Goal: Task Accomplishment & Management: Complete application form

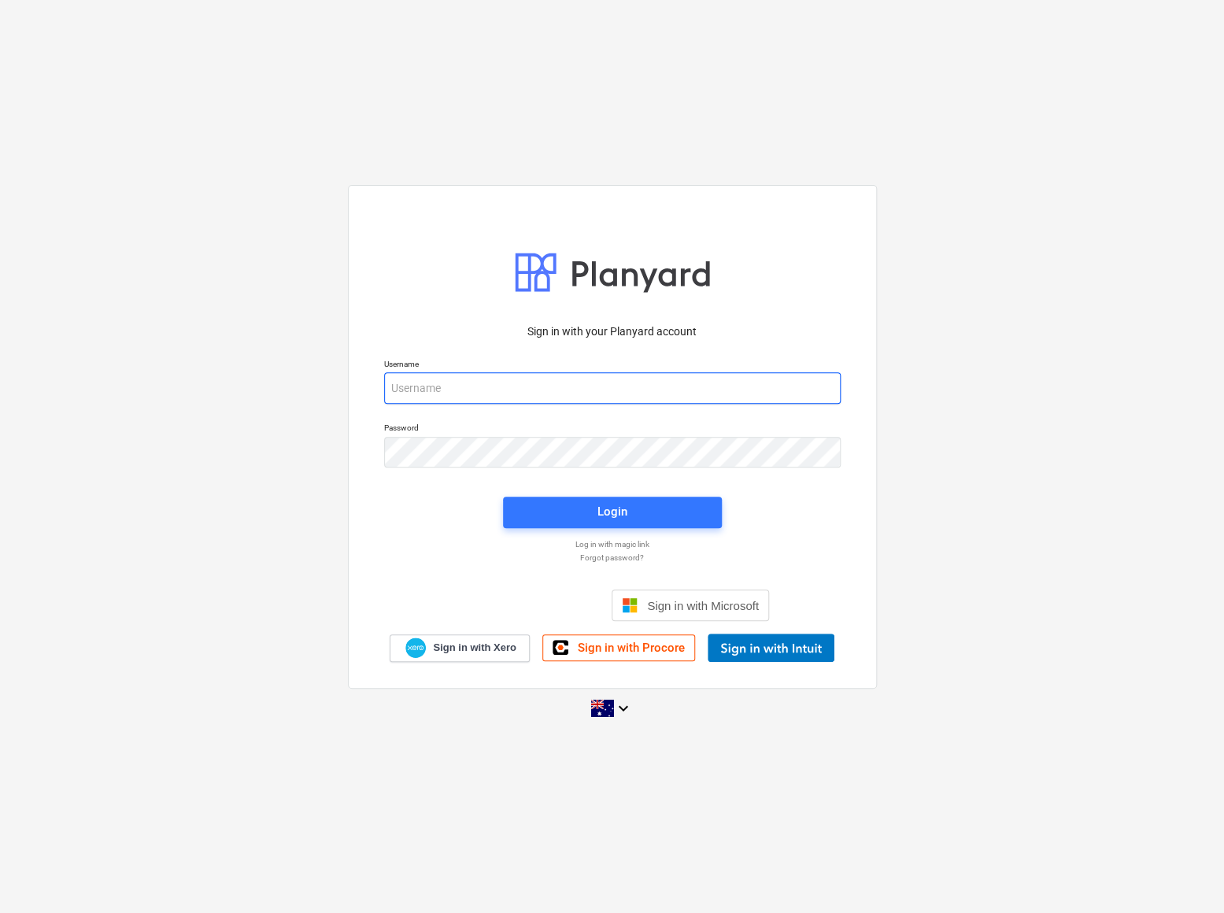
click at [483, 379] on input "email" at bounding box center [612, 387] width 457 height 31
type input "ar@beck.au"
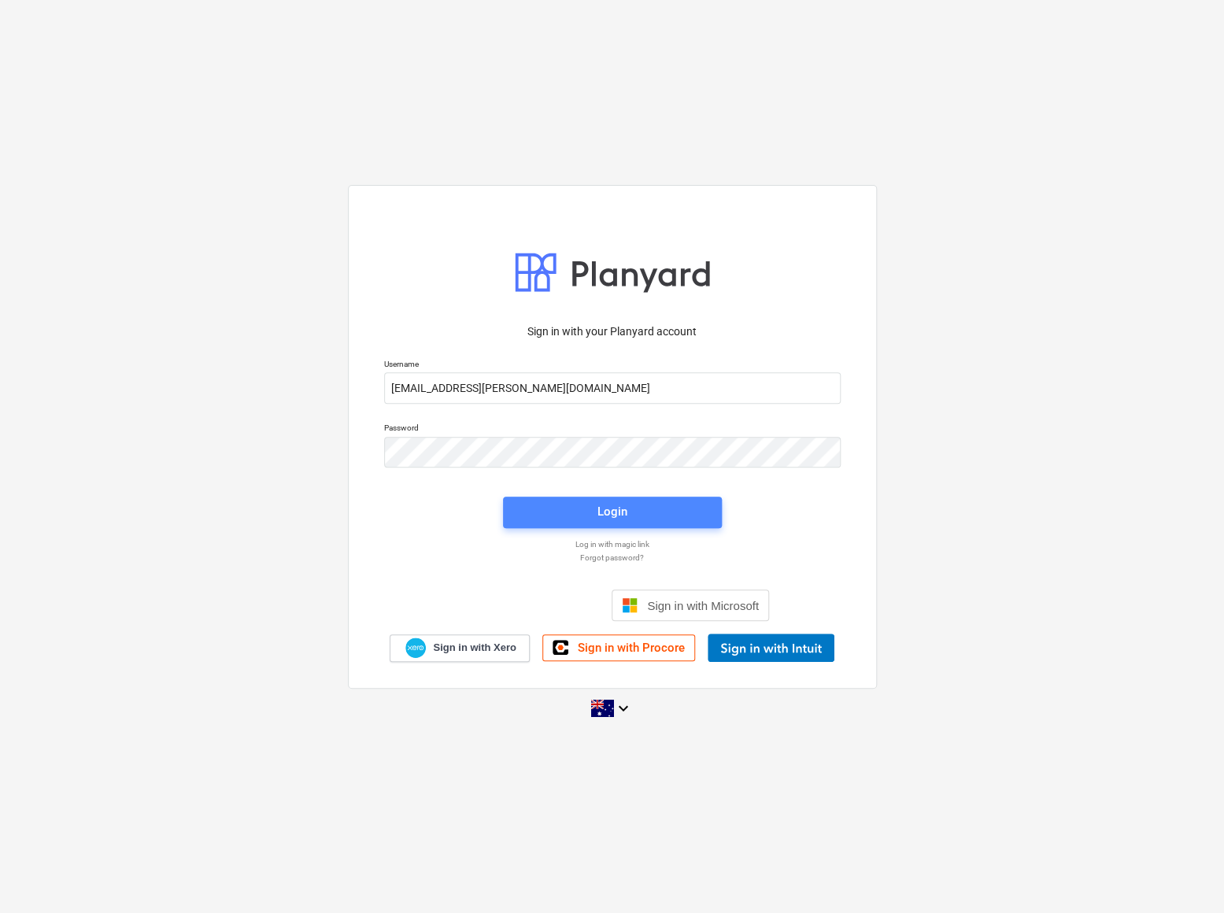
click at [650, 515] on span "Login" at bounding box center [612, 511] width 181 height 20
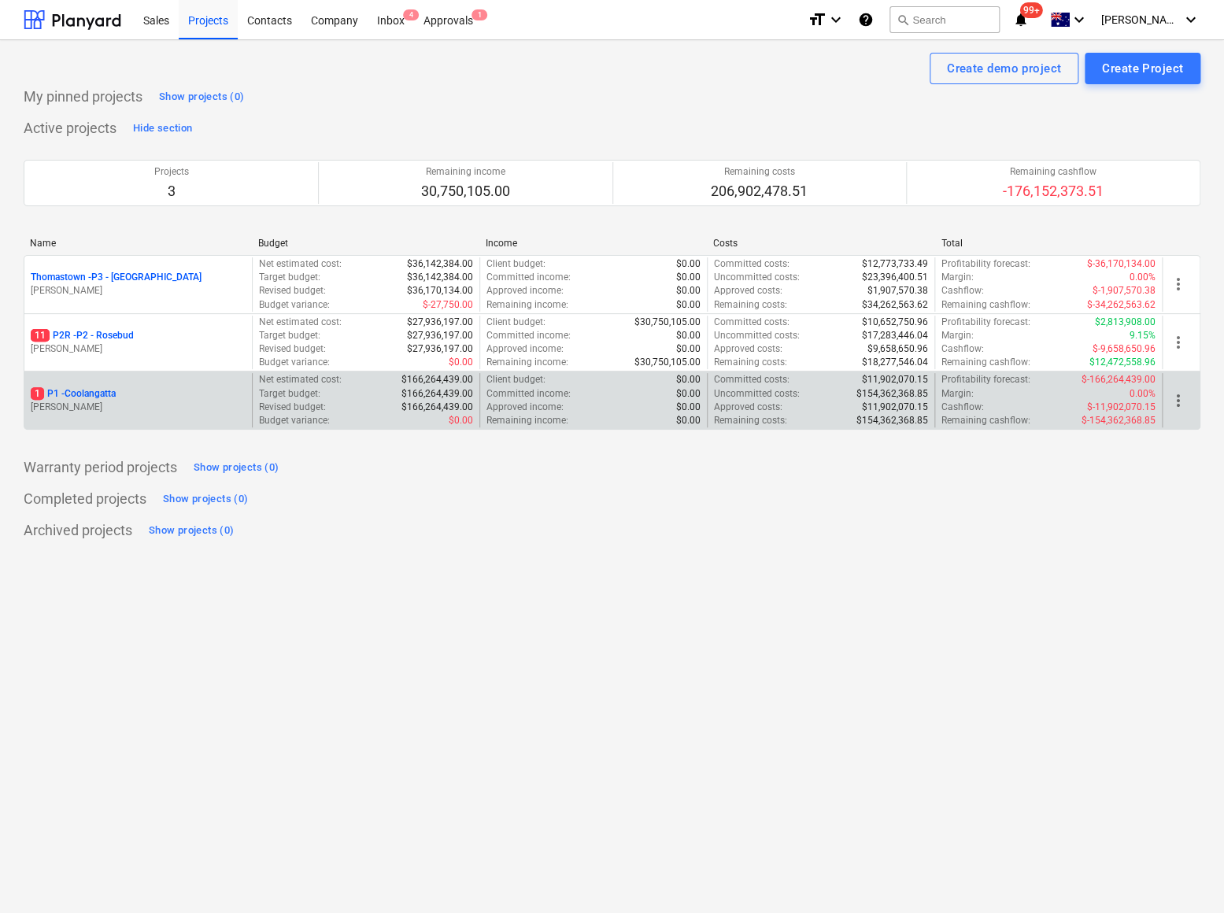
click at [82, 398] on p "1 P1 - Coolangatta" at bounding box center [73, 393] width 85 height 13
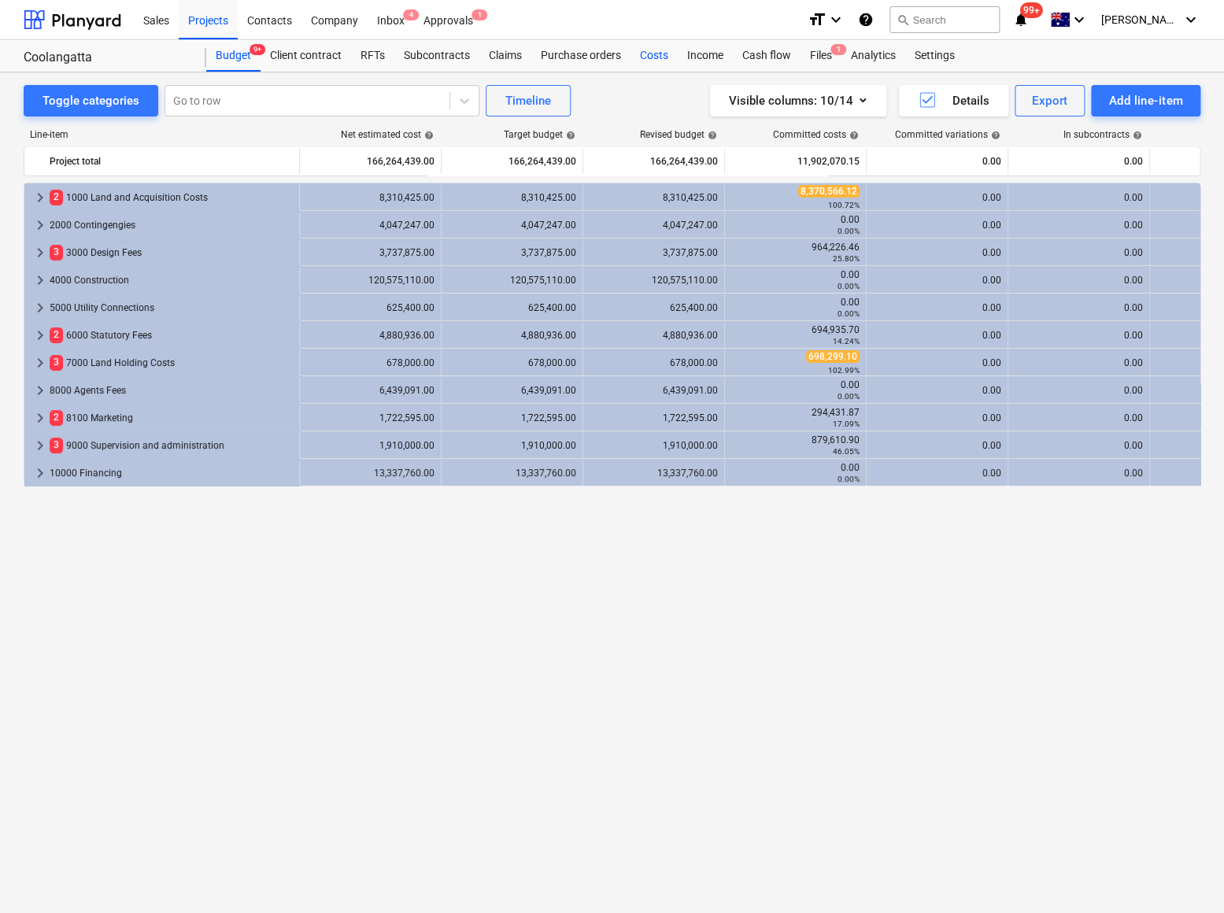
click at [648, 61] on div "Costs" at bounding box center [654, 55] width 47 height 31
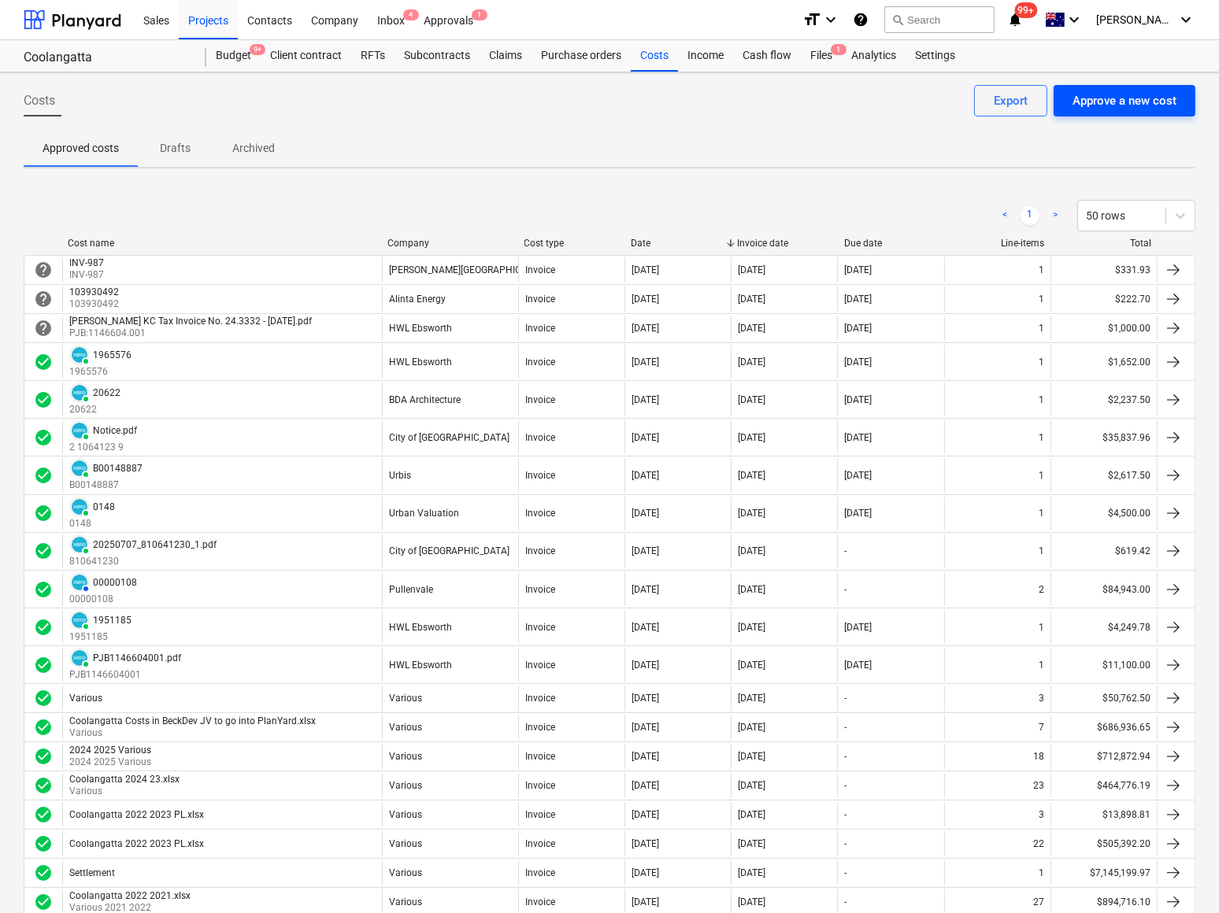
click at [1094, 102] on div "Approve a new cost" at bounding box center [1124, 101] width 104 height 20
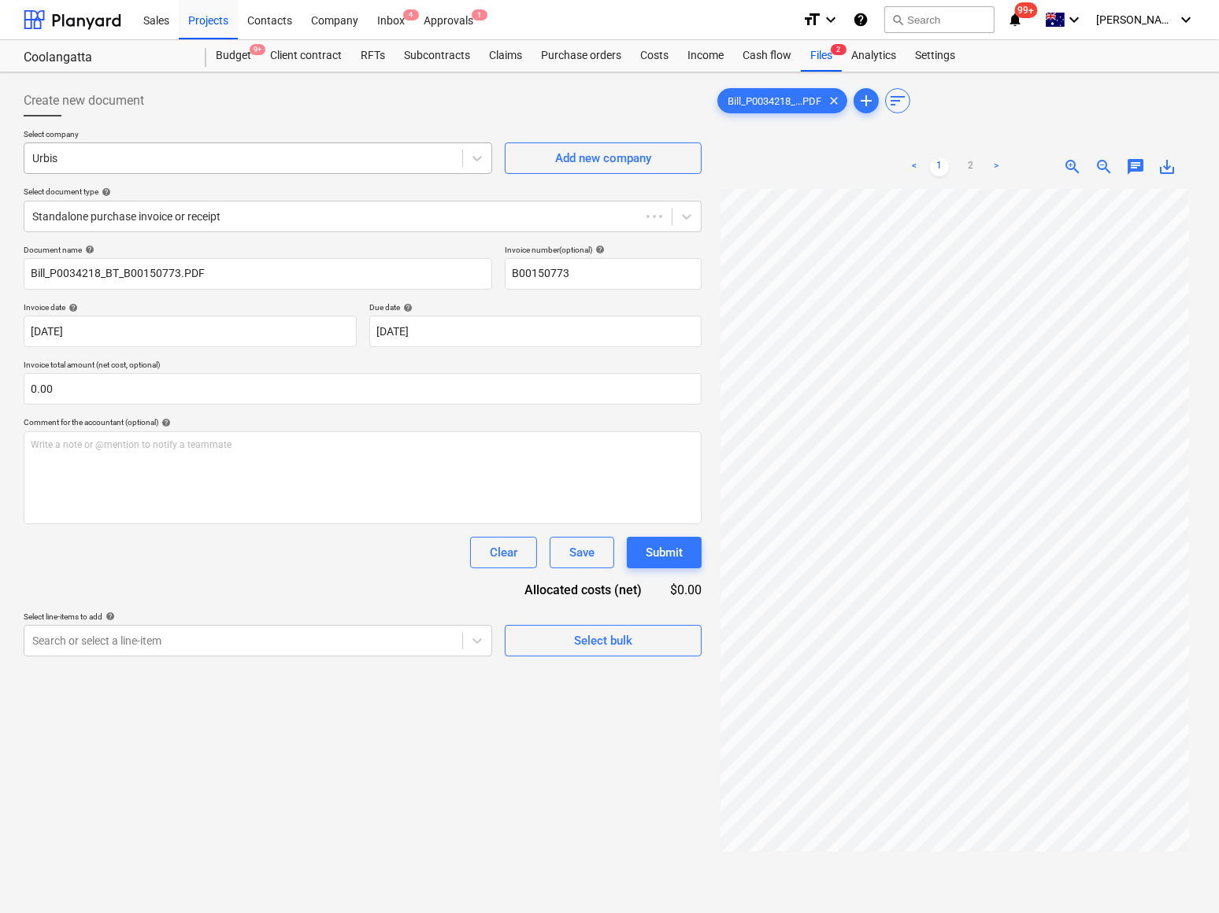
type input "B00150773"
type input "15 Aug 2025"
type input "14 Sep 2025"
click at [97, 638] on div at bounding box center [243, 641] width 422 height 16
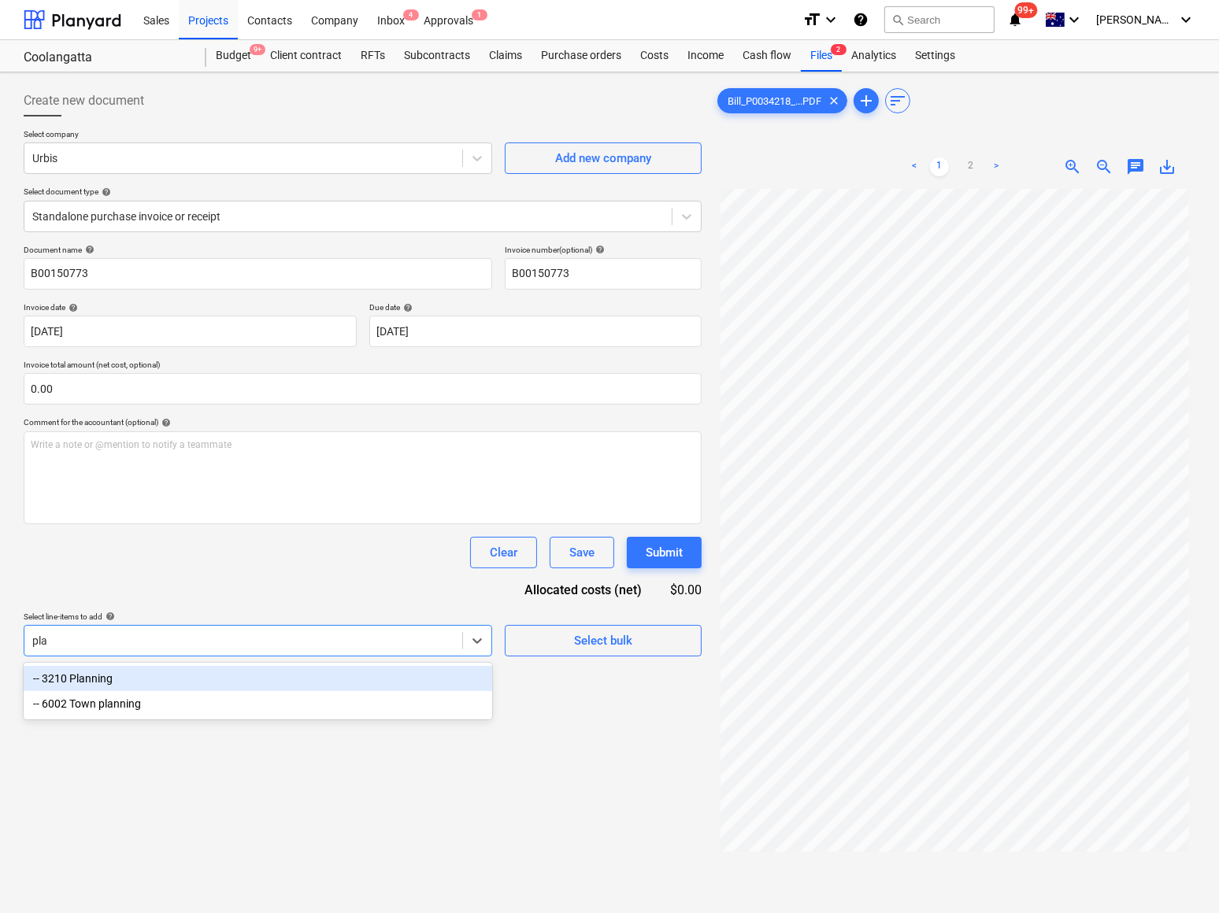
type input "plan"
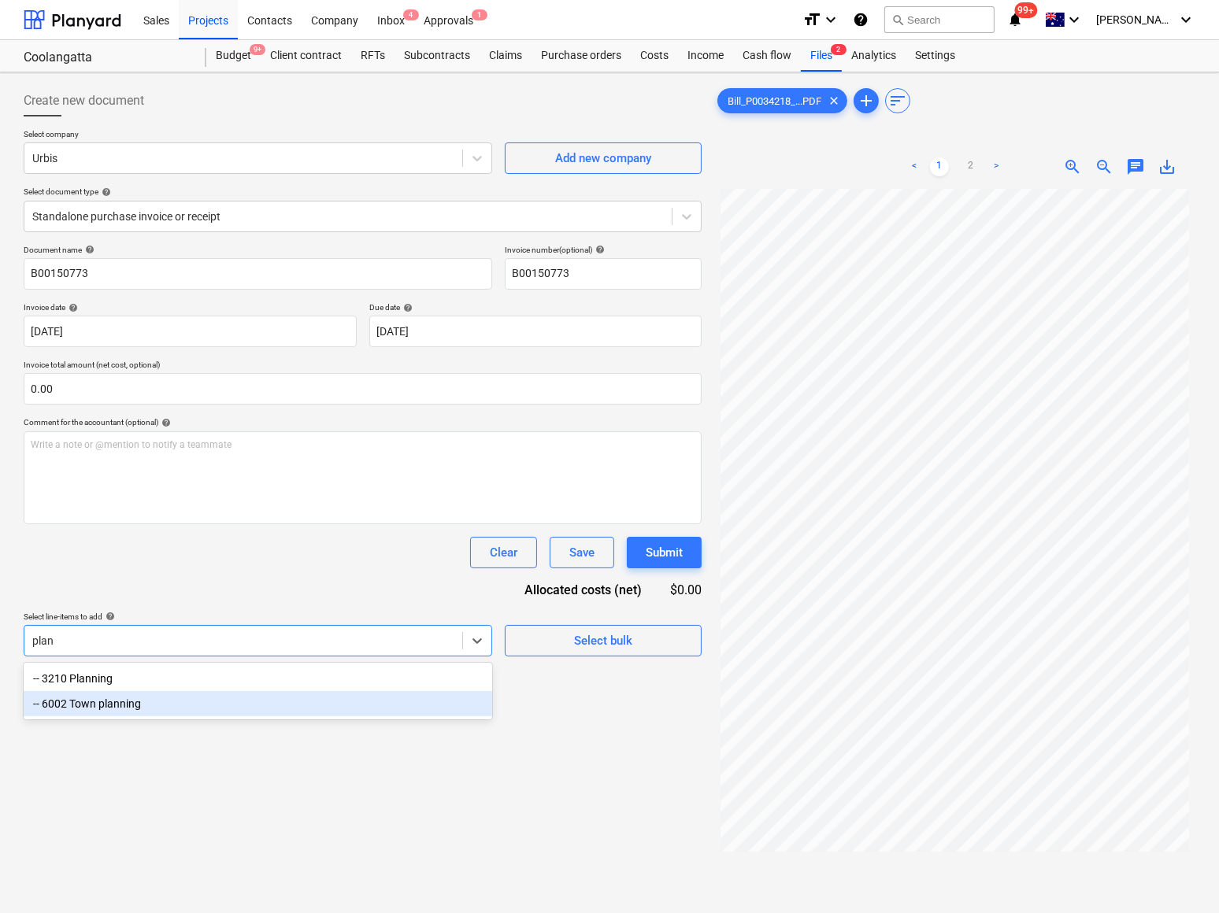
click at [124, 708] on div "-- 6002 Town planning" at bounding box center [258, 703] width 468 height 25
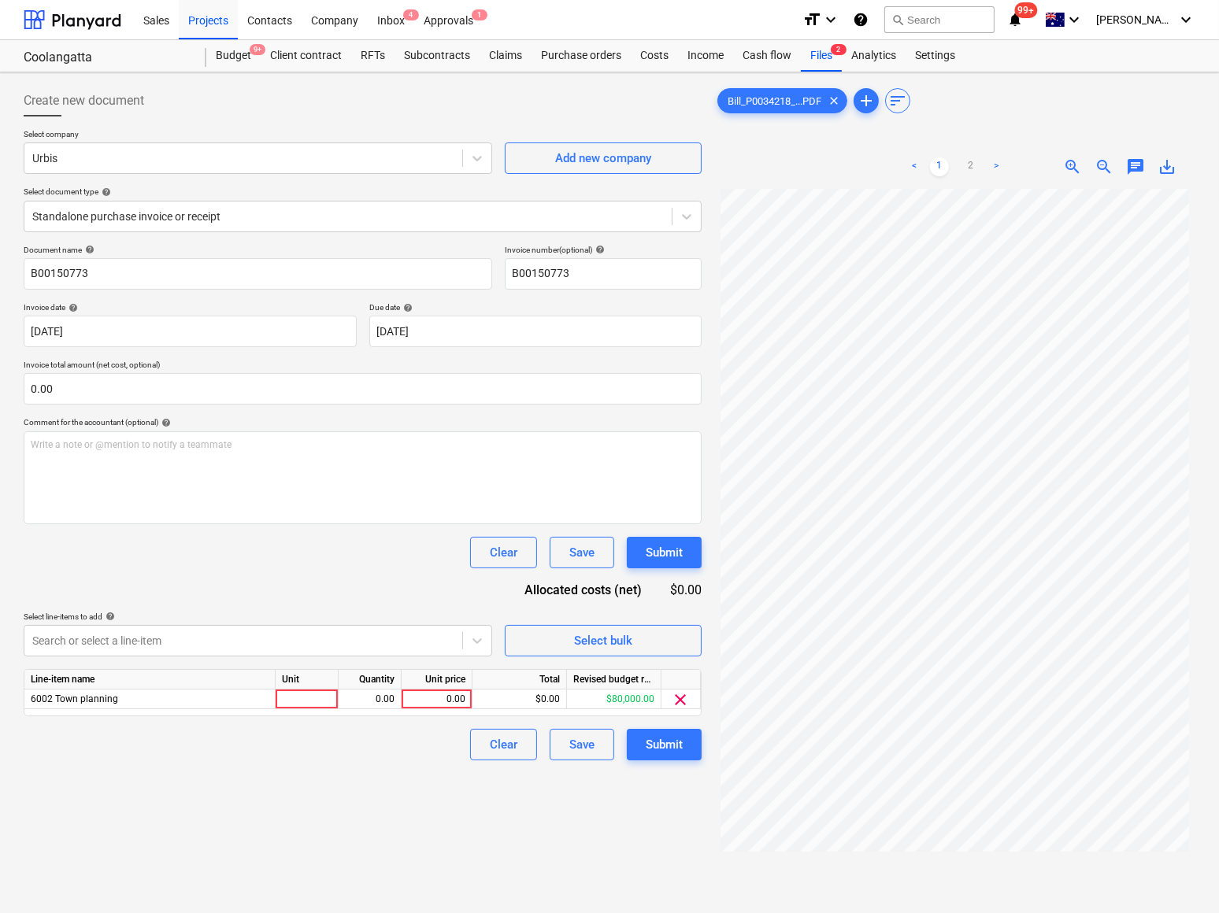
click at [354, 549] on div "Clear Save Submit" at bounding box center [363, 552] width 678 height 31
click at [295, 705] on div at bounding box center [307, 700] width 63 height 20
type input "Qty"
type input "2630"
drag, startPoint x: 442, startPoint y: 697, endPoint x: 477, endPoint y: 699, distance: 35.5
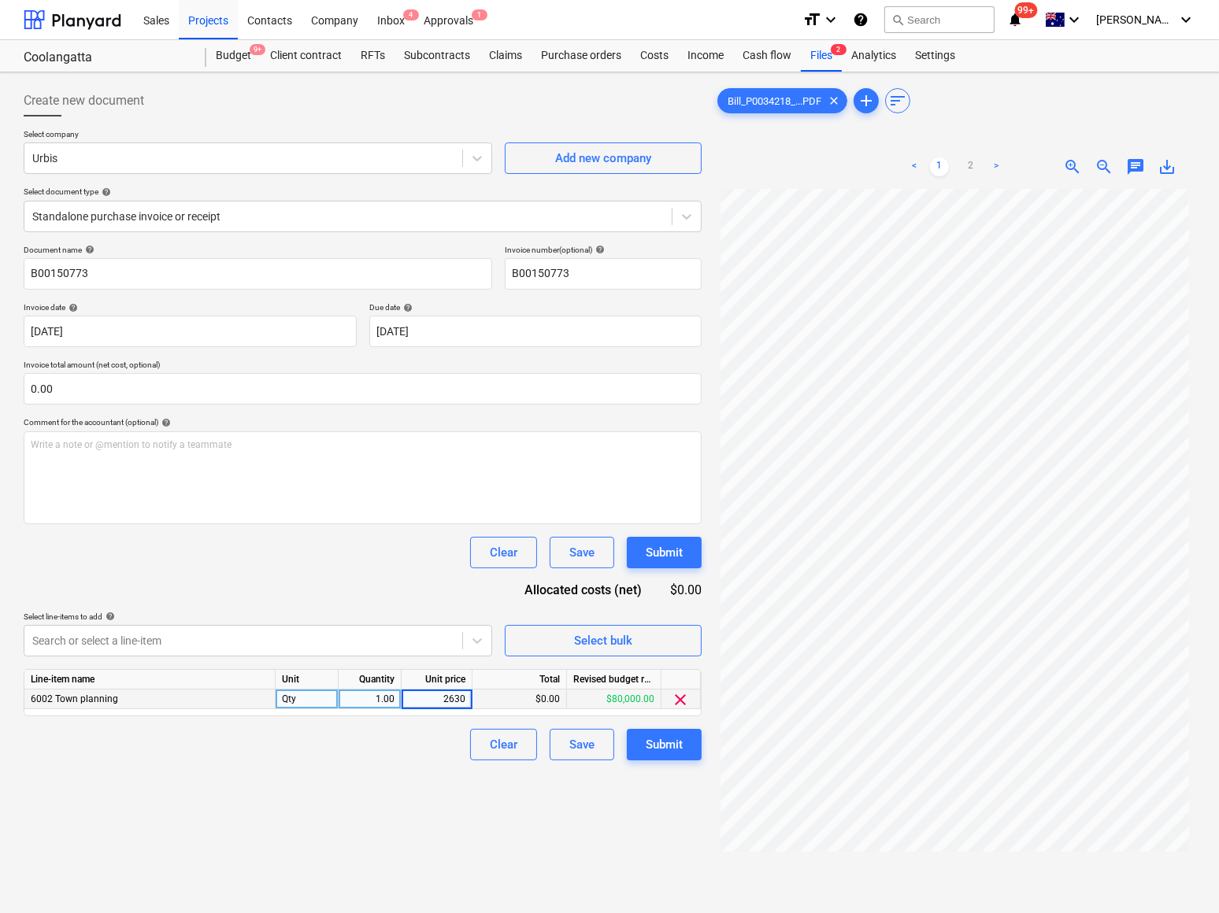
click at [0, 0] on div "6002 Town planning Qty 1.00 2630 $0.00 $80,000.00 clear" at bounding box center [0, 0] width 0 height 0
click at [462, 697] on div "0.00" at bounding box center [436, 700] width 57 height 20
type input "2391.25"
click at [394, 753] on div "Clear Save Submit" at bounding box center [363, 744] width 678 height 31
click at [663, 742] on div "Submit" at bounding box center [664, 744] width 37 height 20
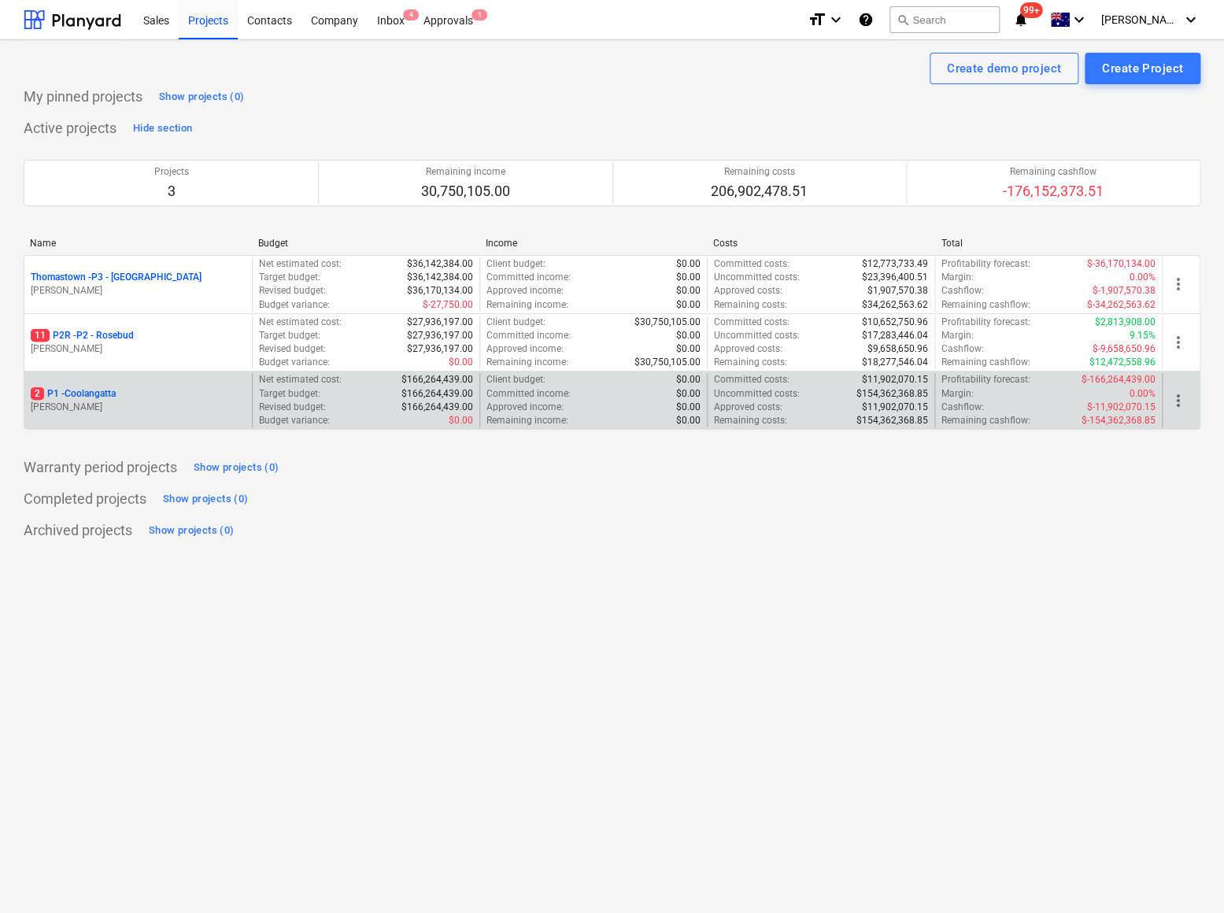
click at [91, 398] on p "2 P1 - [GEOGRAPHIC_DATA]" at bounding box center [73, 393] width 85 height 13
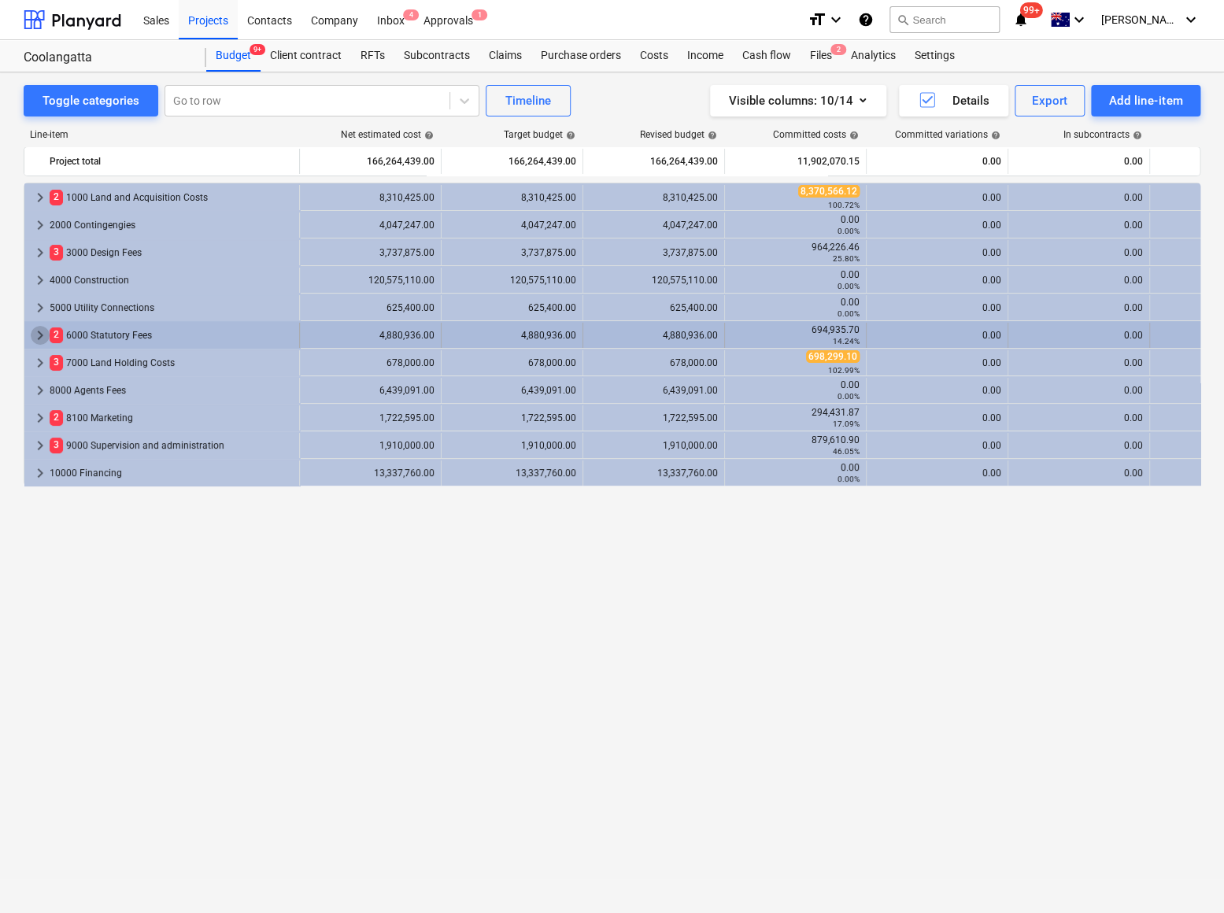
click at [39, 336] on span "keyboard_arrow_right" at bounding box center [40, 335] width 19 height 19
